Goal: Task Accomplishment & Management: Manage account settings

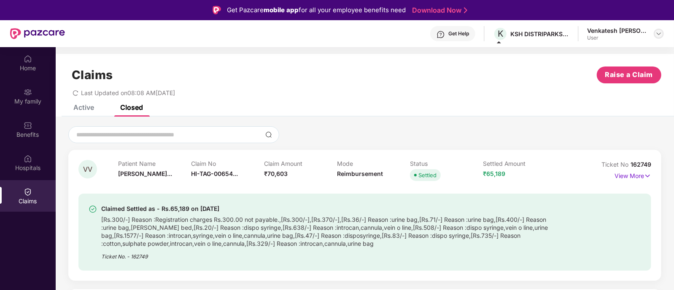
click at [657, 34] on img at bounding box center [658, 33] width 7 height 7
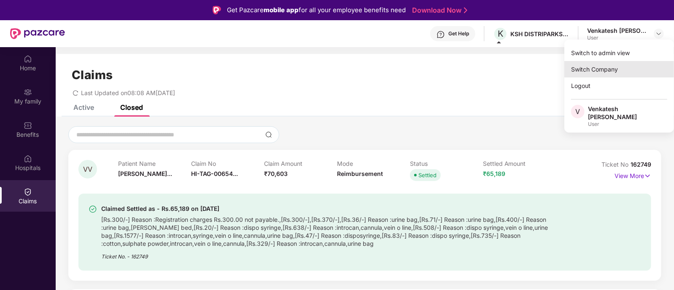
click at [608, 66] on div "Switch Company" at bounding box center [619, 69] width 110 height 16
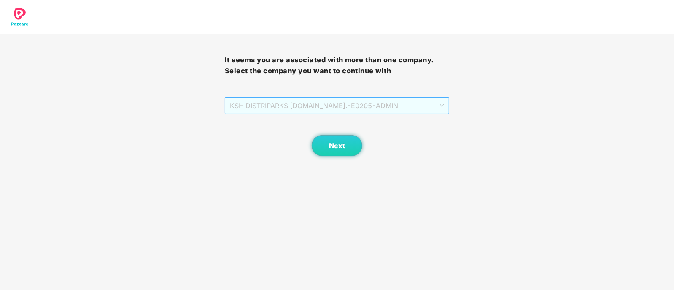
click at [397, 103] on span "KSH DISTRIPARKS [DOMAIN_NAME]. - E0205 - [GEOGRAPHIC_DATA]" at bounding box center [337, 106] width 215 height 16
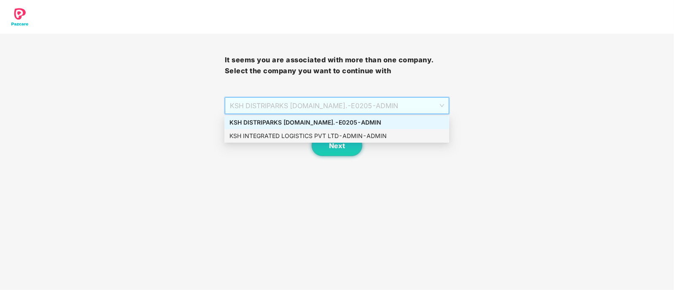
click at [335, 137] on div "KSH INTEGRATED LOGISTICS PVT LTD - ADMIN - ADMIN" at bounding box center [336, 136] width 215 height 9
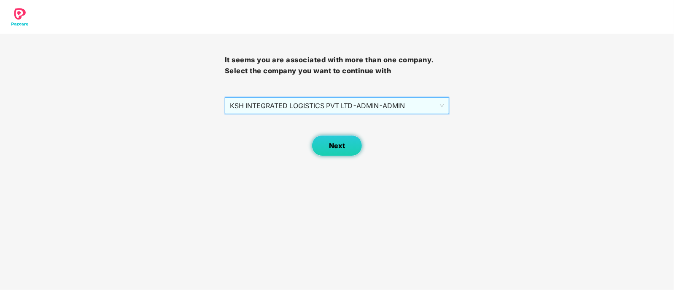
click at [344, 150] on button "Next" at bounding box center [337, 145] width 51 height 21
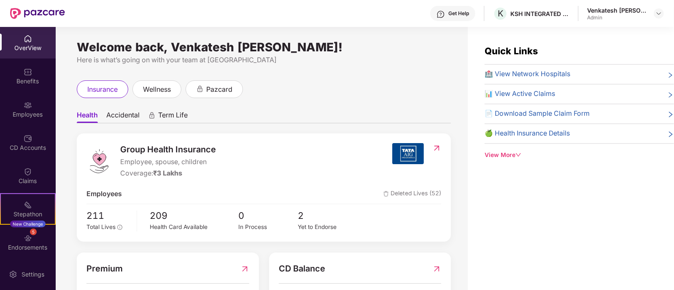
click at [644, 116] on div "📄 Download Sample Claim Form" at bounding box center [578, 114] width 189 height 11
click at [77, 19] on div "Get Help K KSH INTEGRATED LOGISTICS PRIVATE LIMITED Venkatesh [PERSON_NAME] Adm…" at bounding box center [364, 13] width 599 height 27
click at [65, 34] on div "Welcome back, Venkatesh [PERSON_NAME]! Here is what’s going on with your team a…" at bounding box center [262, 164] width 412 height 274
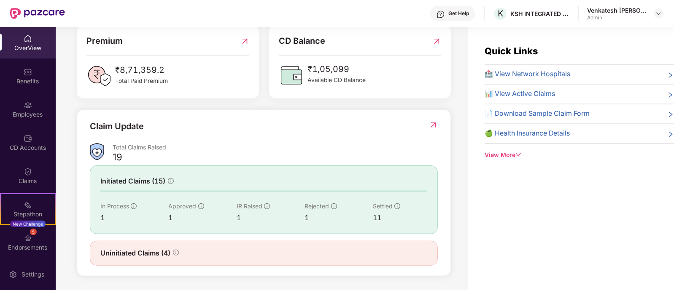
scroll to position [27, 0]
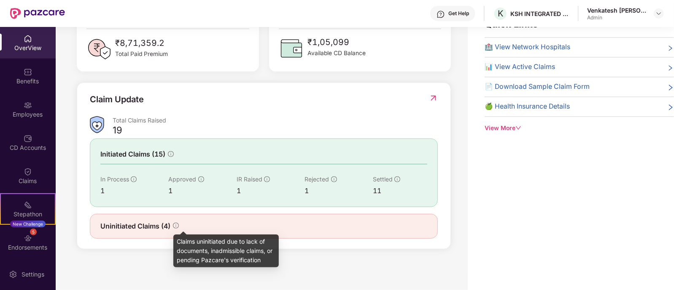
click at [177, 224] on icon "info-circle" at bounding box center [176, 226] width 6 height 6
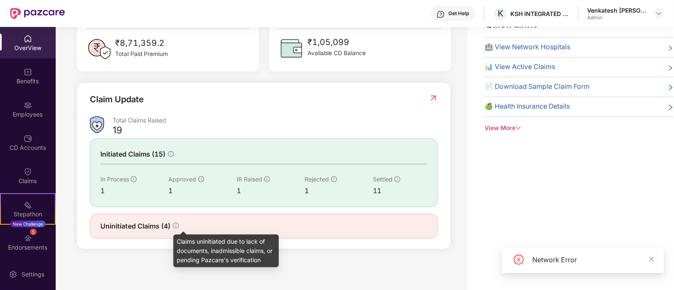
click at [177, 224] on icon "info-circle" at bounding box center [176, 226] width 6 height 6
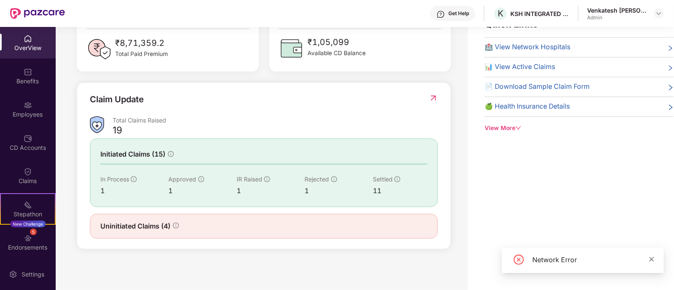
click at [653, 262] on icon "close" at bounding box center [651, 260] width 6 height 6
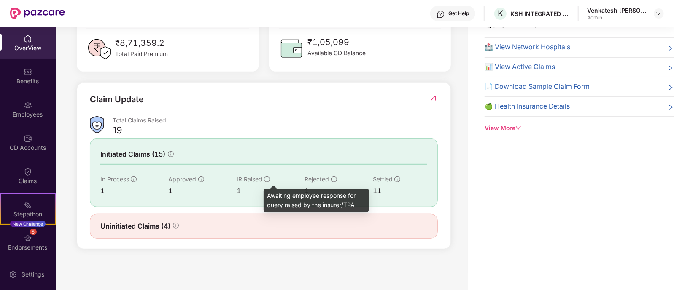
click at [266, 177] on icon "info-circle" at bounding box center [267, 180] width 6 height 6
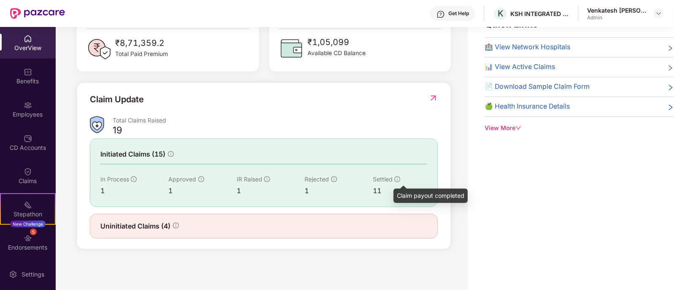
click at [395, 177] on icon "info-circle" at bounding box center [397, 180] width 6 height 6
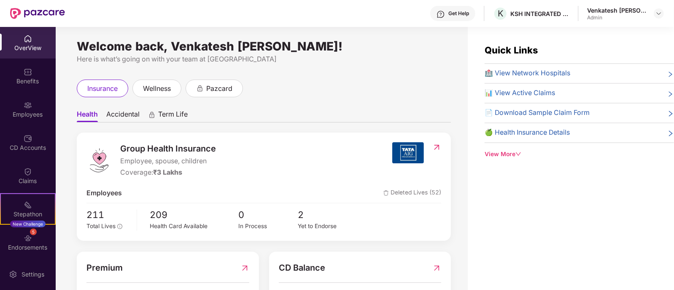
scroll to position [0, 0]
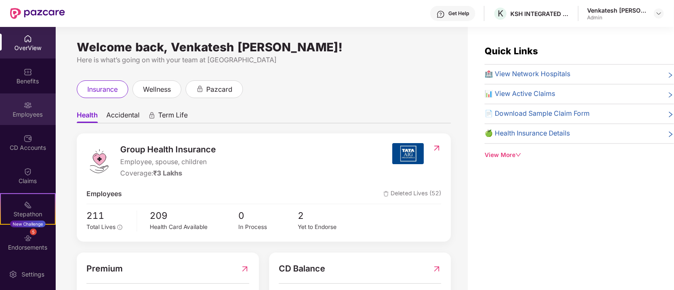
click at [32, 106] on div "Employees" at bounding box center [28, 110] width 56 height 32
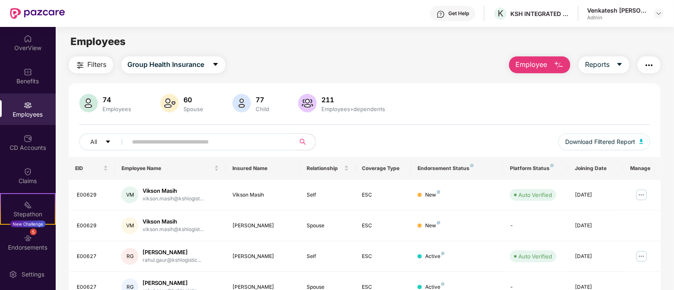
click at [549, 66] on button "Employee" at bounding box center [539, 64] width 61 height 17
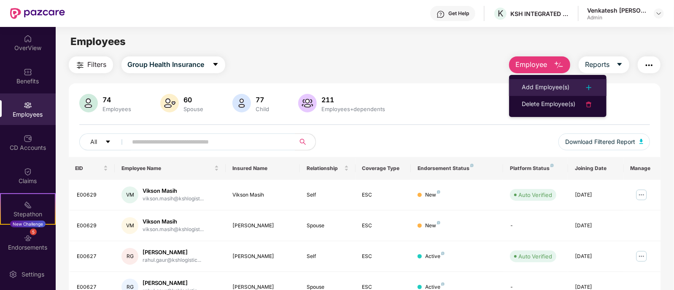
click at [551, 79] on li "Add Employee(s)" at bounding box center [557, 87] width 97 height 17
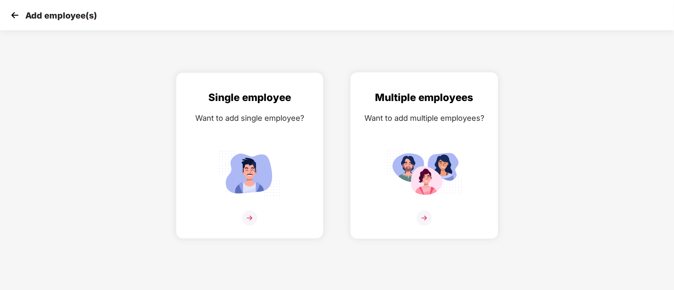
click at [431, 104] on div "Multiple employees" at bounding box center [424, 98] width 130 height 16
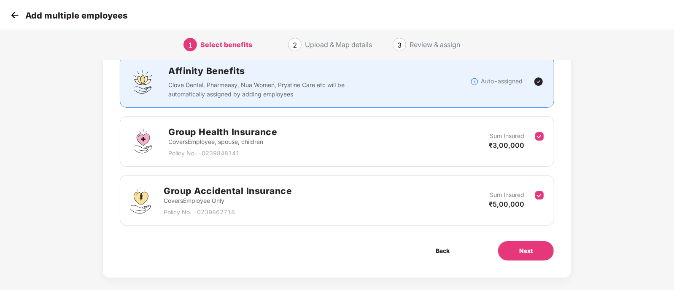
scroll to position [70, 0]
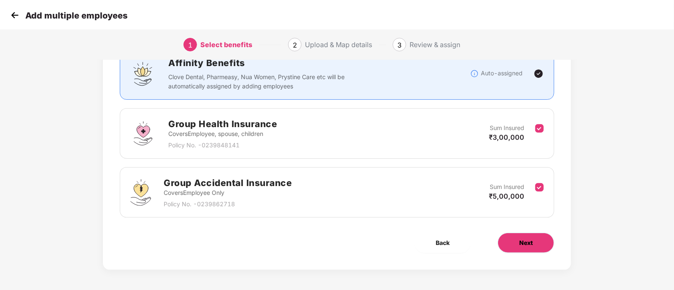
click at [535, 239] on button "Next" at bounding box center [525, 243] width 56 height 20
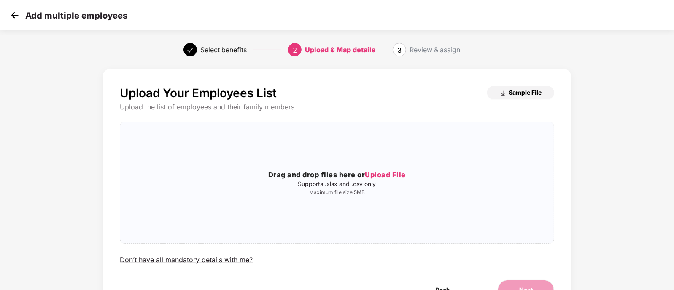
click at [528, 91] on span "Sample File" at bounding box center [524, 93] width 33 height 8
click at [389, 173] on span "Upload File" at bounding box center [385, 175] width 41 height 8
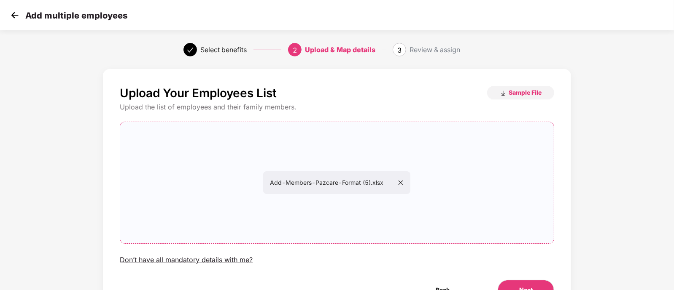
scroll to position [48, 0]
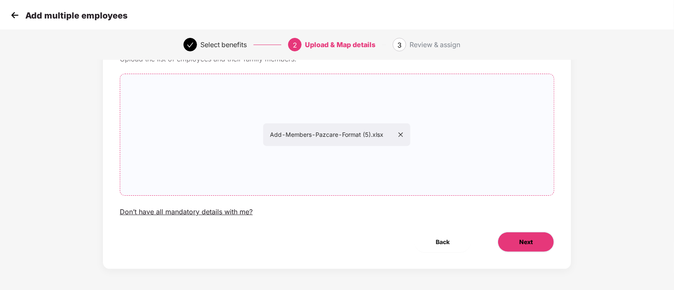
click at [521, 238] on span "Next" at bounding box center [525, 242] width 13 height 9
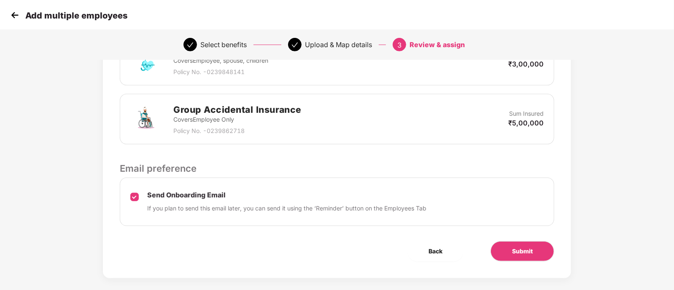
scroll to position [238, 0]
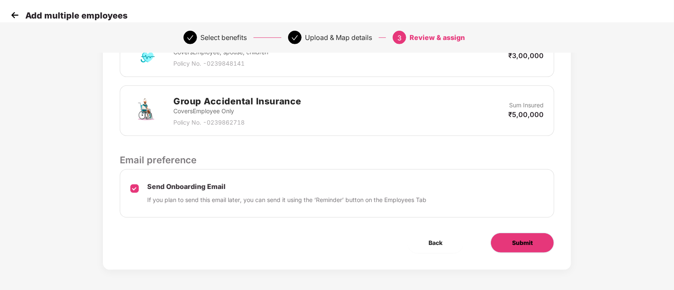
click at [521, 239] on span "Submit" at bounding box center [522, 243] width 21 height 9
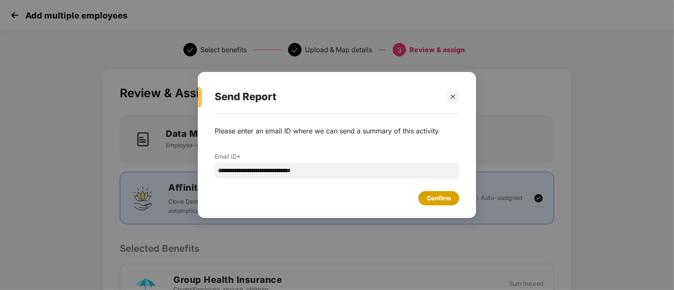
click at [440, 203] on div "Confirm" at bounding box center [438, 198] width 41 height 14
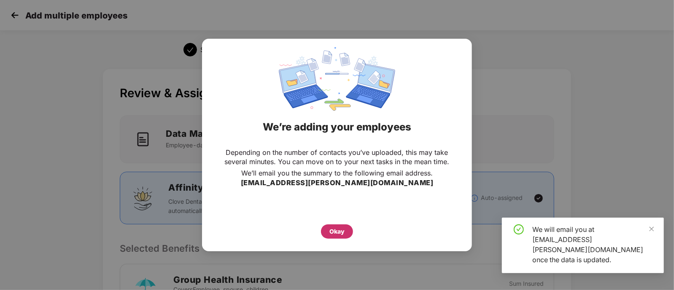
click at [345, 233] on div "Okay" at bounding box center [337, 232] width 32 height 14
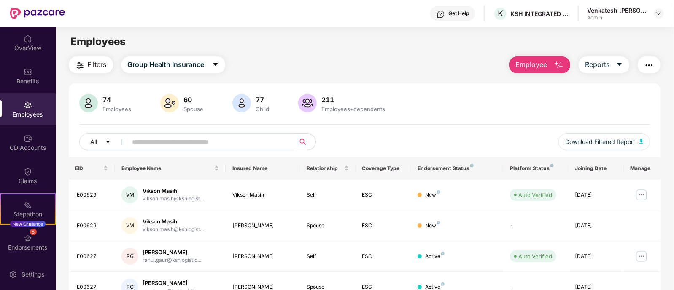
click at [29, 59] on div "OverView Benefits Employees CD Accounts Claims Stepathon New Challenge 5 Endors…" at bounding box center [28, 143] width 56 height 232
click at [20, 178] on div "Claims" at bounding box center [28, 181] width 56 height 8
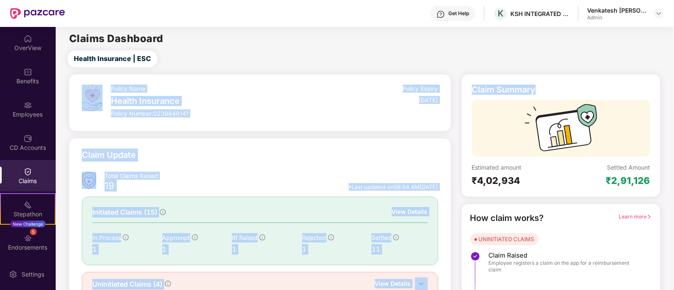
drag, startPoint x: 672, startPoint y: 58, endPoint x: 672, endPoint y: 76, distance: 18.1
click at [672, 76] on main "Claims Dashboard Health Insurance | ESC Policy Name Health Insurance Policy Num…" at bounding box center [365, 178] width 618 height 303
click at [664, 56] on div "Health Insurance | ESC" at bounding box center [366, 59] width 614 height 17
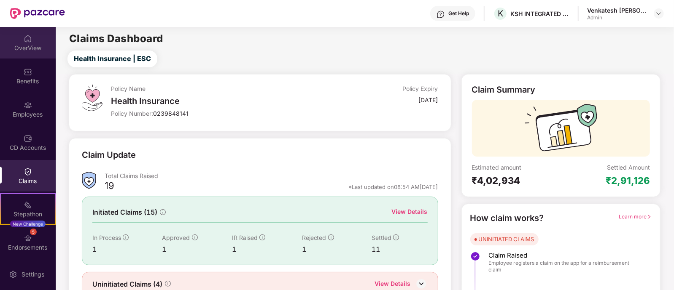
click at [20, 51] on div "OverView" at bounding box center [28, 48] width 56 height 8
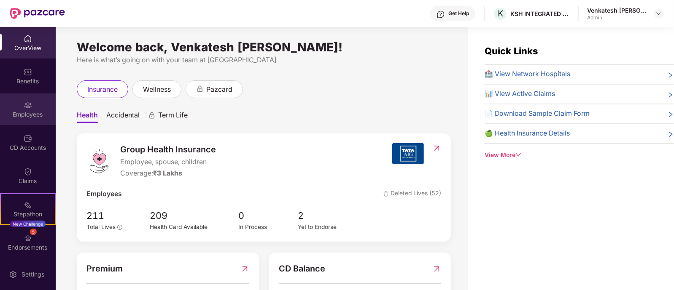
click at [29, 109] on img at bounding box center [28, 105] width 8 height 8
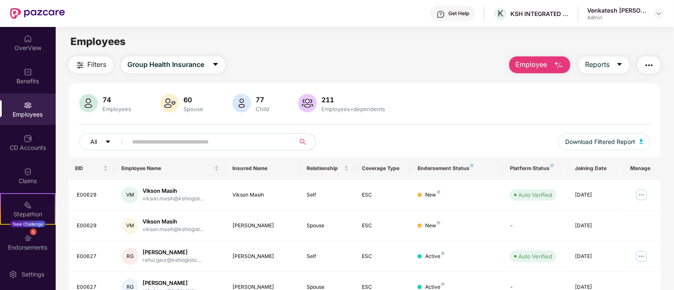
click at [94, 142] on span "All" at bounding box center [94, 141] width 7 height 9
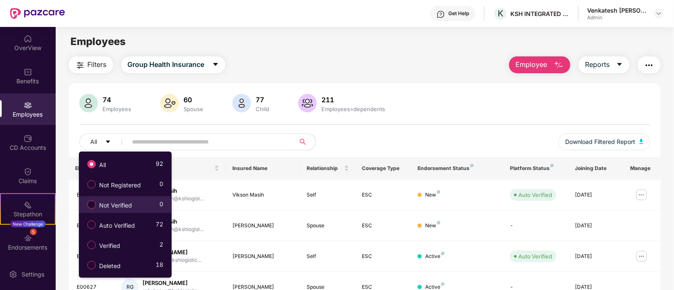
click at [110, 205] on span "Not Verified" at bounding box center [116, 205] width 40 height 9
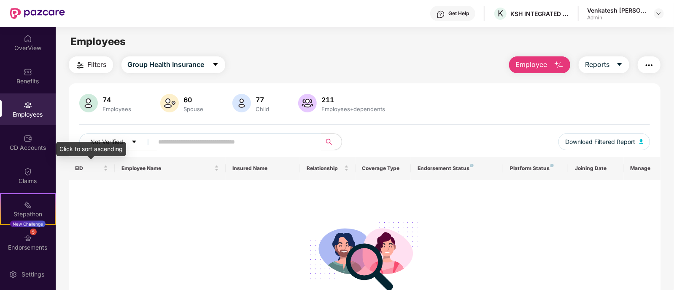
click at [112, 143] on div "Click to sort ascending" at bounding box center [91, 149] width 70 height 14
click at [131, 140] on button "Not Verified" at bounding box center [118, 142] width 78 height 17
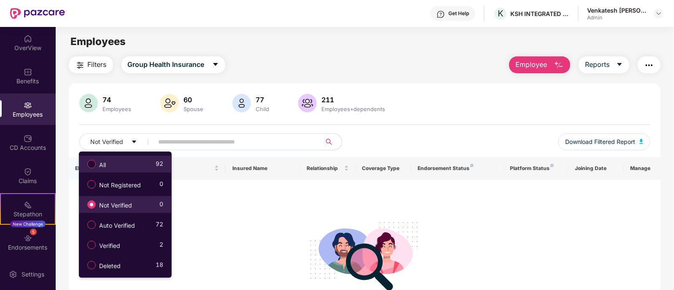
click at [118, 159] on div "All 92" at bounding box center [123, 164] width 80 height 14
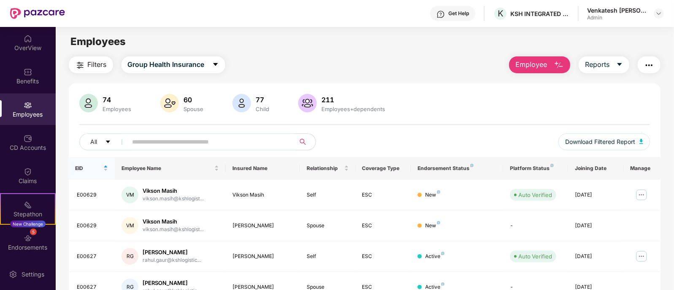
click at [636, 105] on div "74 Employees 60 Spouse 77 Child 211 Employees+dependents" at bounding box center [364, 104] width 571 height 20
click at [234, 143] on input "text" at bounding box center [207, 142] width 151 height 13
paste input "******"
type input "******"
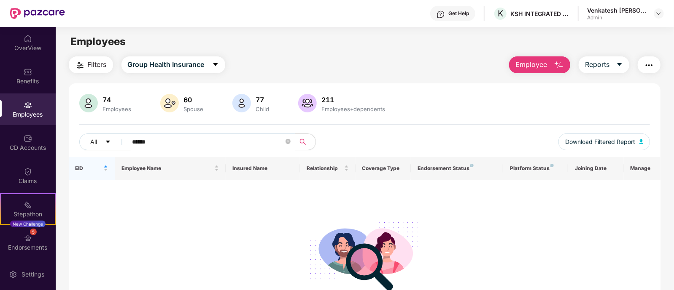
click at [508, 135] on div "All ****** Download Filtered Report" at bounding box center [364, 146] width 571 height 24
click at [285, 141] on icon "close-circle" at bounding box center [287, 141] width 5 height 5
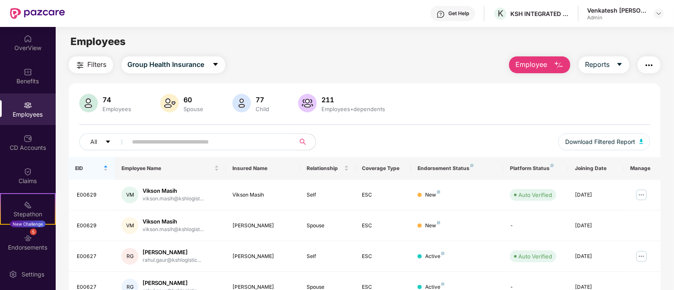
click at [547, 67] on button "Employee" at bounding box center [539, 64] width 61 height 17
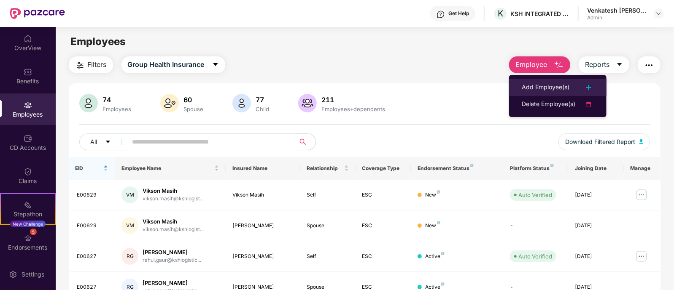
click at [552, 85] on div "Add Employee(s)" at bounding box center [546, 88] width 48 height 10
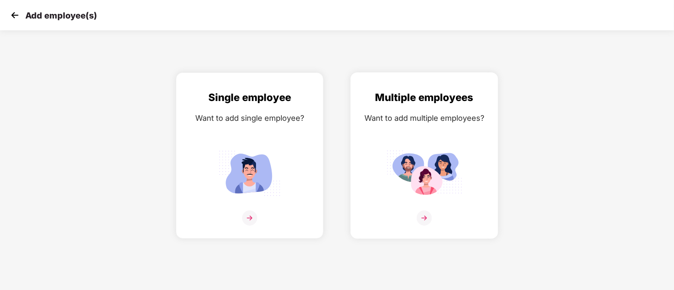
click at [445, 176] on img at bounding box center [424, 173] width 76 height 53
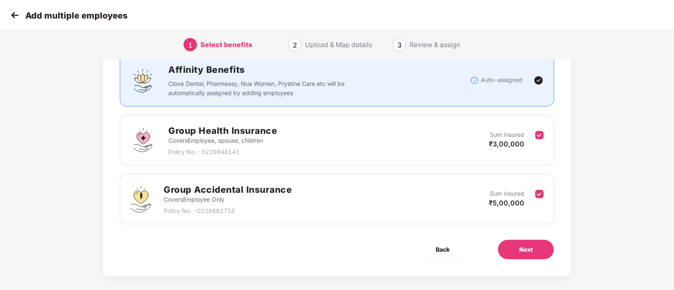
scroll to position [70, 0]
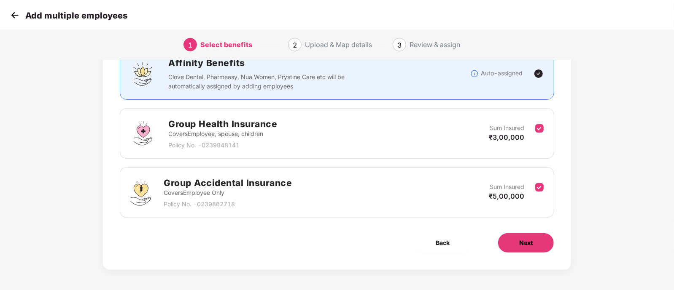
click at [509, 245] on button "Next" at bounding box center [525, 243] width 56 height 20
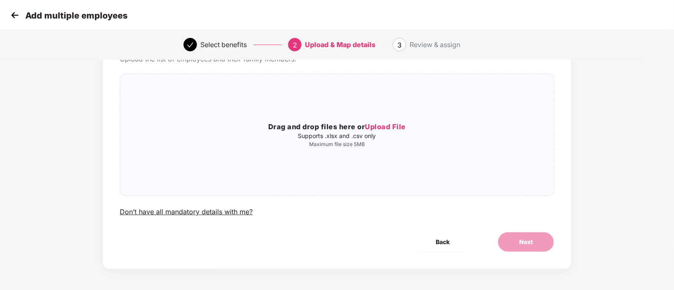
scroll to position [0, 0]
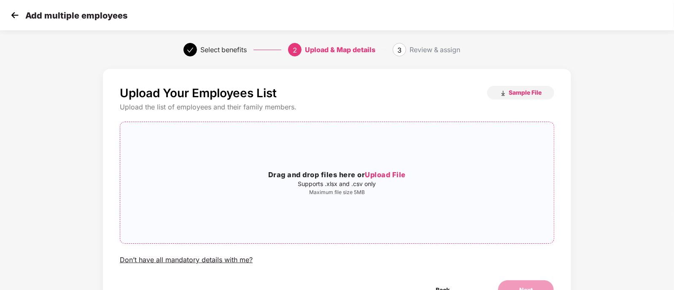
click at [346, 175] on h3 "Drag and drop files here or Upload File" at bounding box center [336, 175] width 433 height 11
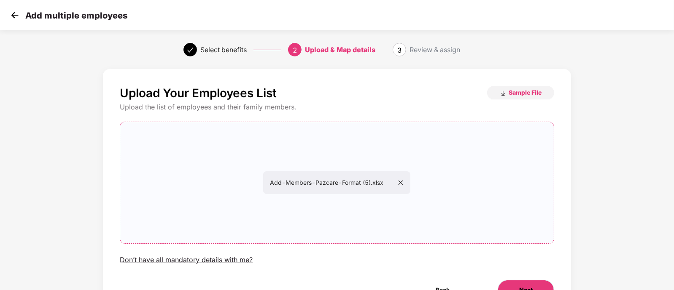
click at [534, 285] on button "Next" at bounding box center [525, 290] width 56 height 20
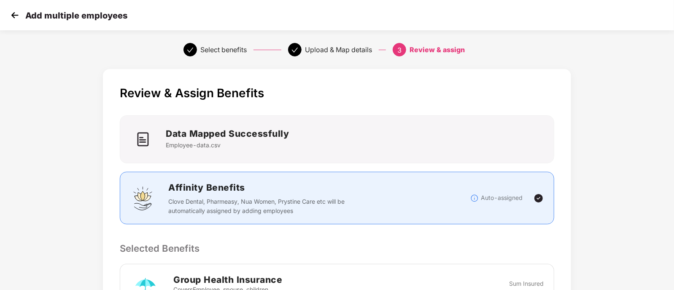
scroll to position [238, 0]
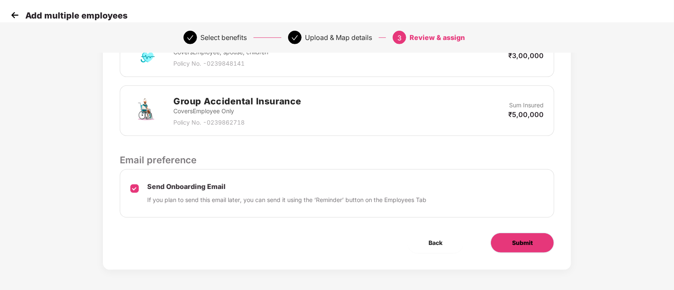
click at [514, 239] on span "Submit" at bounding box center [522, 243] width 21 height 9
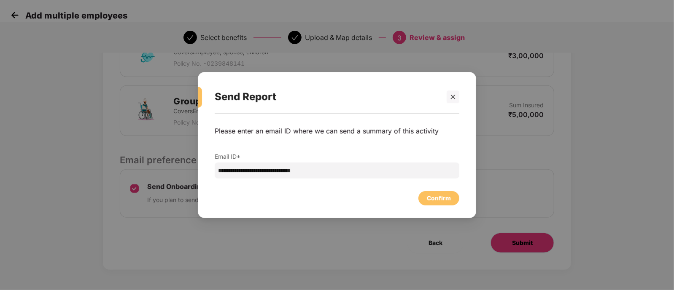
scroll to position [0, 0]
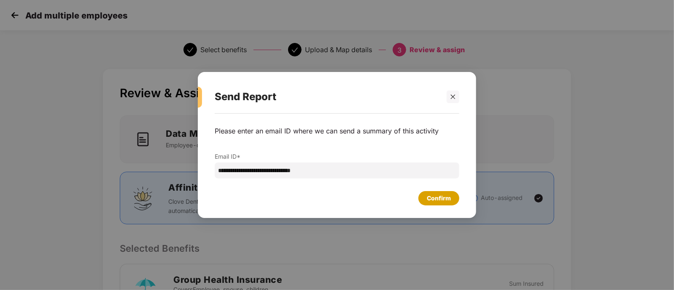
click at [439, 198] on div "Confirm" at bounding box center [439, 198] width 24 height 9
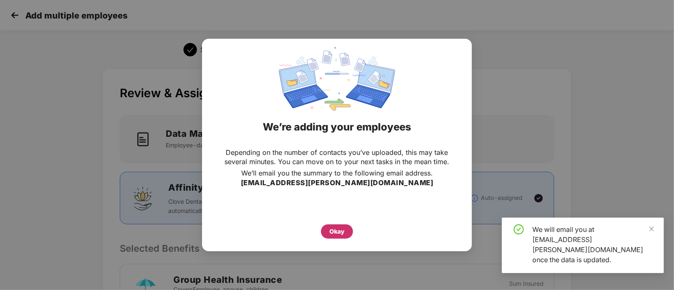
click at [331, 235] on div "Okay" at bounding box center [336, 231] width 15 height 9
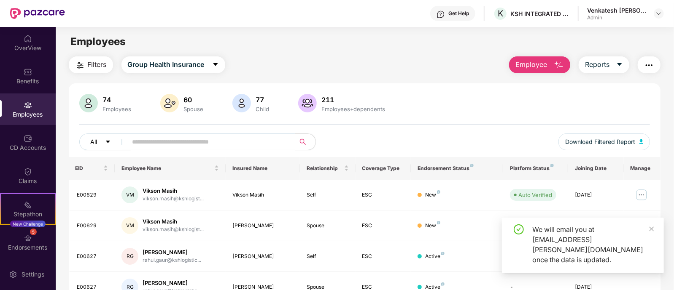
click at [105, 145] on span "caret-down" at bounding box center [108, 142] width 6 height 7
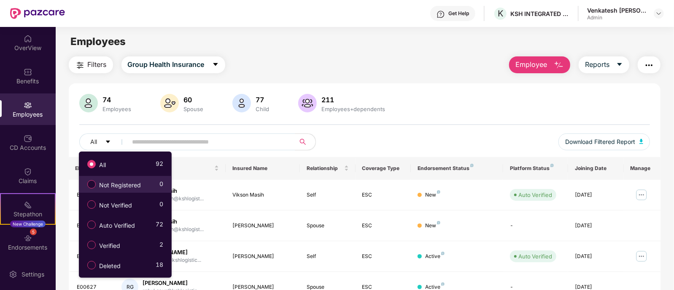
click at [102, 190] on label "Not Registered" at bounding box center [115, 184] width 65 height 14
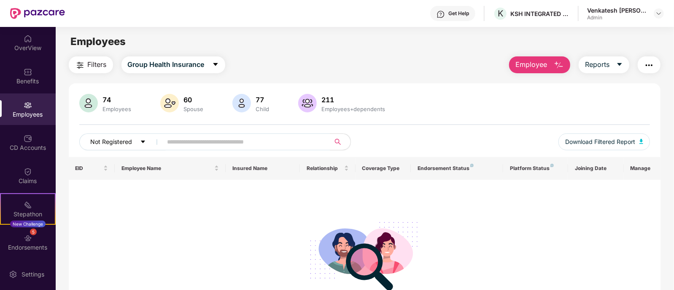
click at [102, 140] on span "Not Registered" at bounding box center [112, 141] width 42 height 9
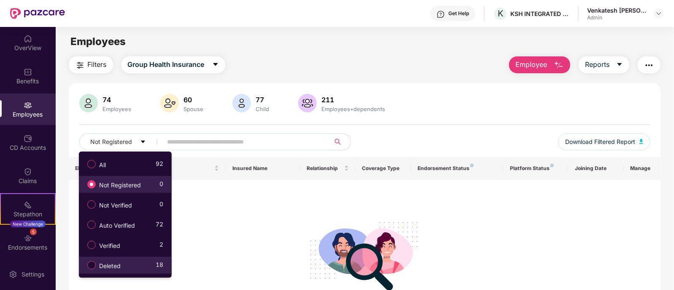
click at [108, 257] on li "Deleted 18" at bounding box center [125, 265] width 93 height 17
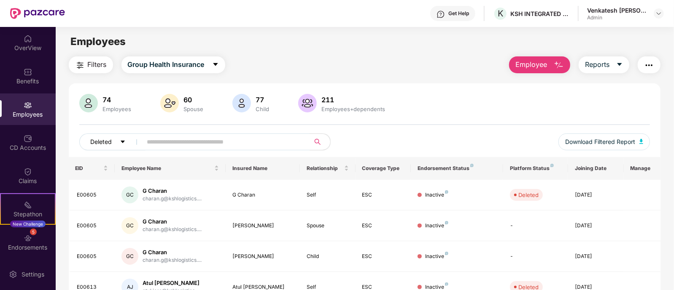
click at [116, 146] on button "Deleted" at bounding box center [112, 142] width 66 height 17
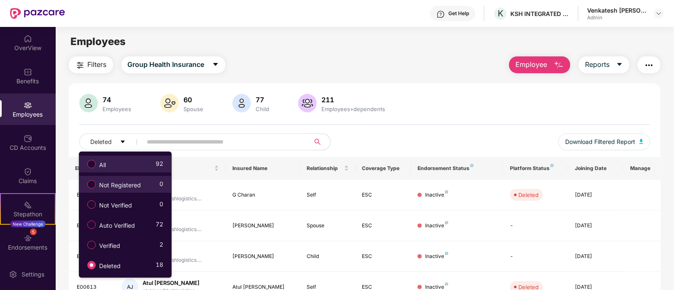
click at [116, 159] on div "All 92" at bounding box center [123, 164] width 80 height 14
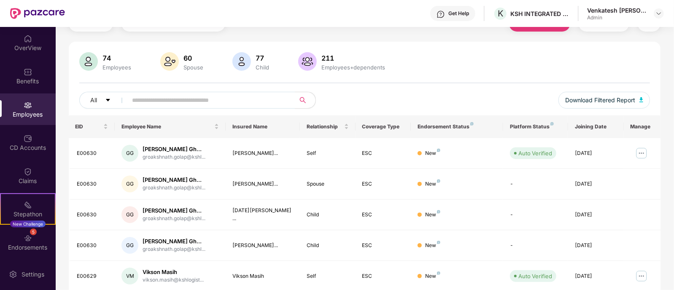
scroll to position [63, 0]
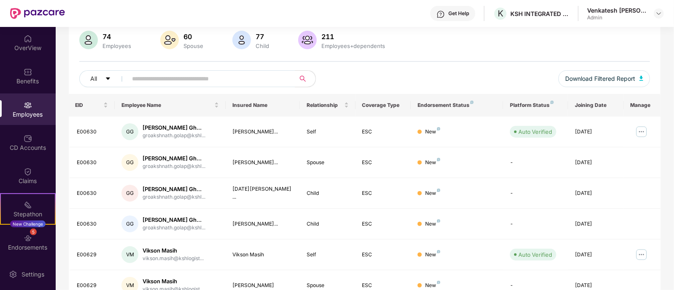
drag, startPoint x: 672, startPoint y: 81, endPoint x: 670, endPoint y: 121, distance: 40.5
click at [670, 121] on div "Filters Group Health Insurance Employee Reports 74 Employees 60 Spouse 77 Child…" at bounding box center [365, 227] width 618 height 469
click at [665, 48] on div "Filters Group Health Insurance Employee Reports 74 Employees 60 Spouse 77 Child…" at bounding box center [365, 227] width 618 height 469
click at [423, 71] on div "All Download Filtered Report" at bounding box center [364, 82] width 571 height 24
click at [670, 91] on div "Filters Group Health Insurance Employee Reports 74 Employees 60 Spouse 77 Child…" at bounding box center [365, 227] width 618 height 469
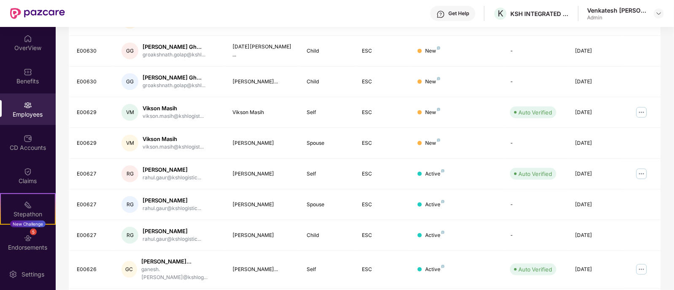
scroll to position [226, 0]
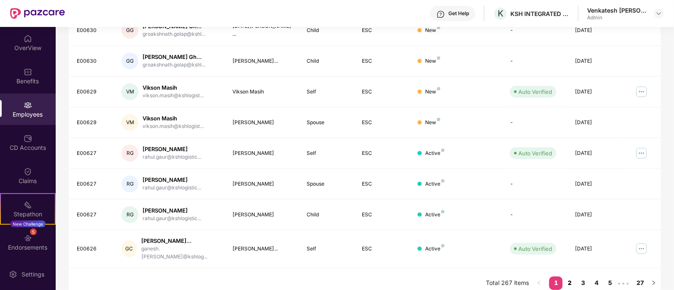
click at [567, 281] on link "2" at bounding box center [568, 283] width 13 height 13
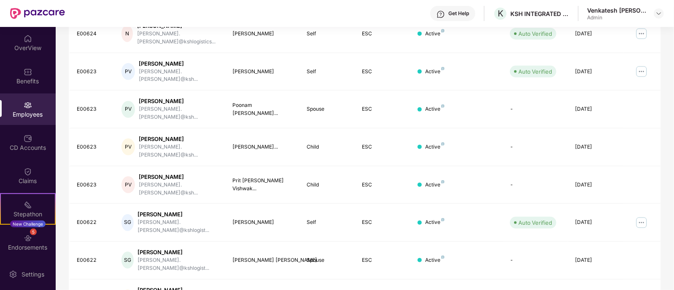
click at [672, 51] on div "Filters Group Health Insurance Employee Reports 74 Employees 60 Spouse 77 Child…" at bounding box center [365, 89] width 618 height 518
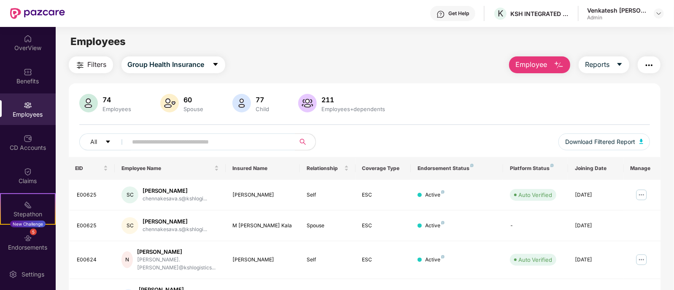
click at [491, 106] on div "74 Employees 60 Spouse 77 Child 211 Employees+dependents" at bounding box center [364, 104] width 571 height 20
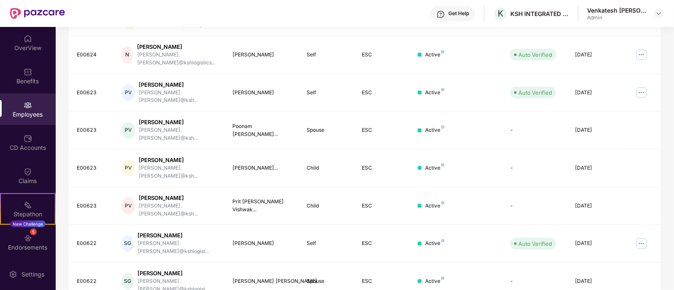
scroll to position [226, 0]
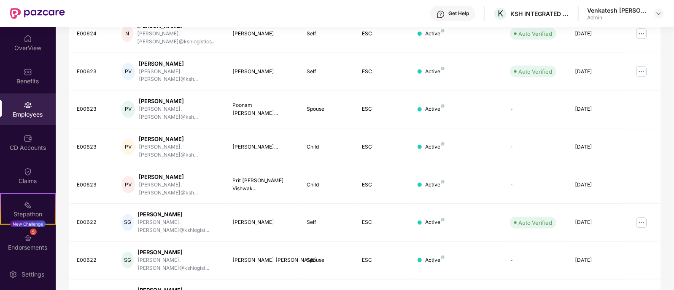
click at [400, 22] on div "Get Help K KSH INTEGRATED LOGISTICS PRIVATE LIMITED Venkatesh [PERSON_NAME] Adm…" at bounding box center [364, 13] width 599 height 27
click at [66, 176] on div "Filters Group Health Insurance Employee Reports 74 Employees 60 Spouse 77 Child…" at bounding box center [365, 89] width 618 height 518
click at [30, 255] on div "5 Endorsements" at bounding box center [28, 243] width 56 height 32
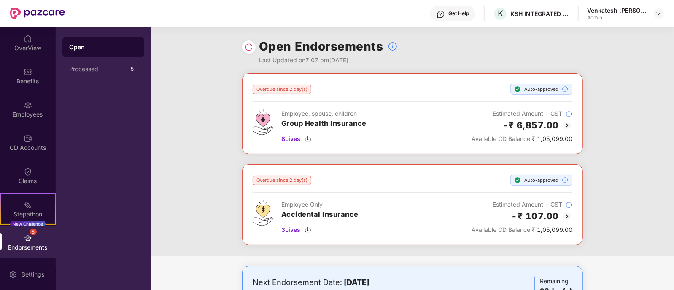
scroll to position [21, 0]
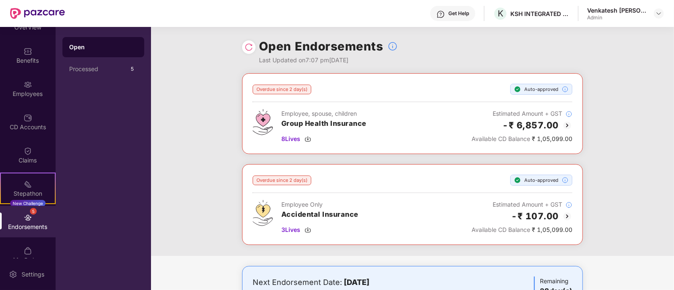
click at [210, 102] on div "Overdue since 2 day(s) Auto-approved Employee, spouse, children Group Health In…" at bounding box center [412, 164] width 523 height 183
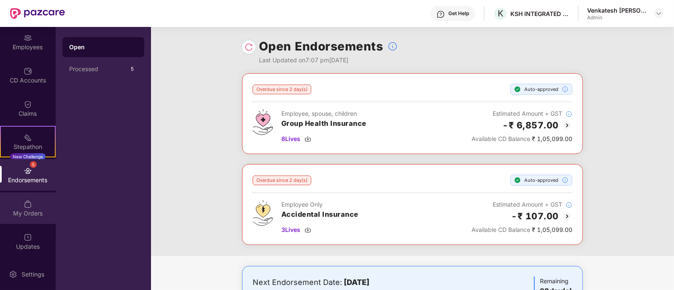
click at [34, 217] on div "My Orders" at bounding box center [28, 214] width 56 height 8
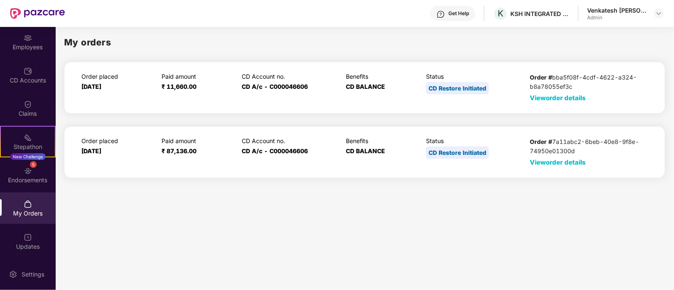
scroll to position [0, 0]
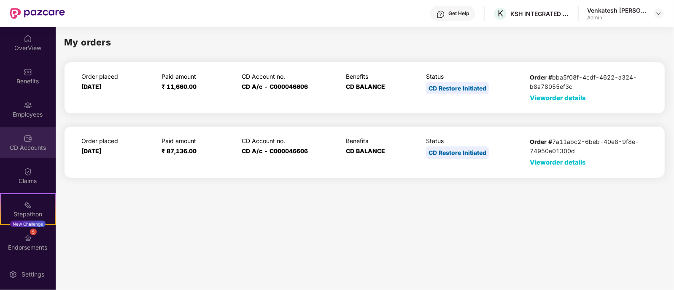
click at [36, 140] on div "CD Accounts" at bounding box center [28, 143] width 56 height 32
